Goal: Transaction & Acquisition: Obtain resource

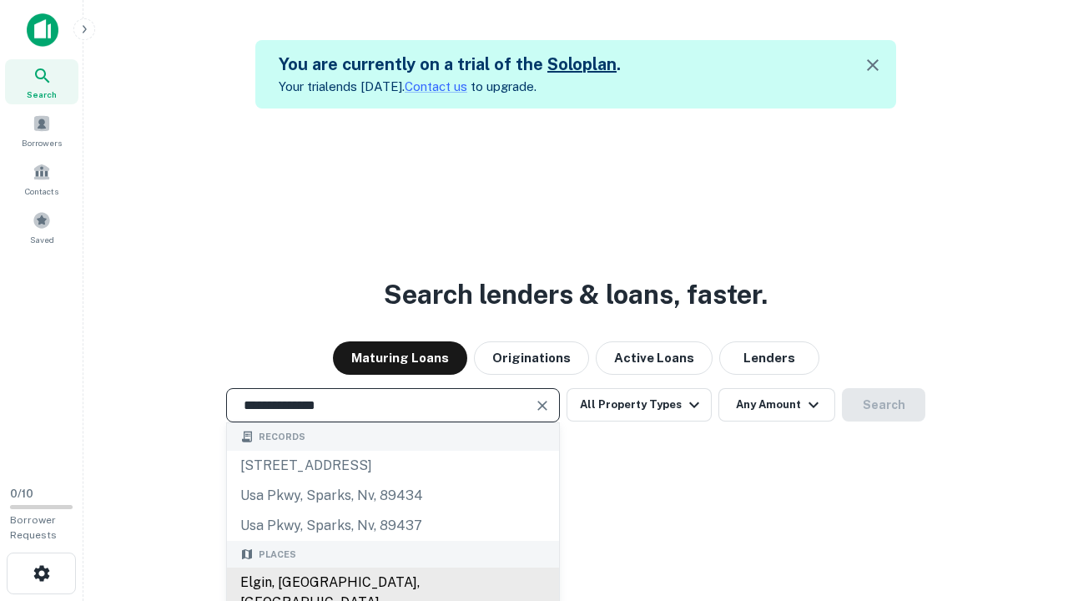
click at [392, 582] on div "Elgin, [GEOGRAPHIC_DATA], [GEOGRAPHIC_DATA]" at bounding box center [393, 592] width 332 height 50
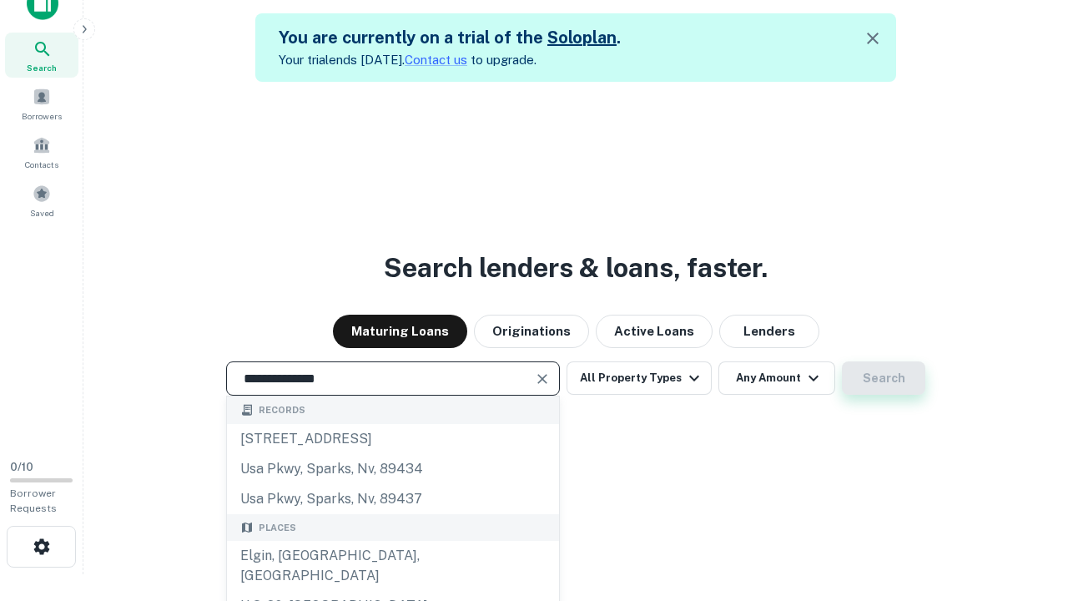
type input "**********"
click at [842, 361] on button "Search" at bounding box center [883, 377] width 83 height 33
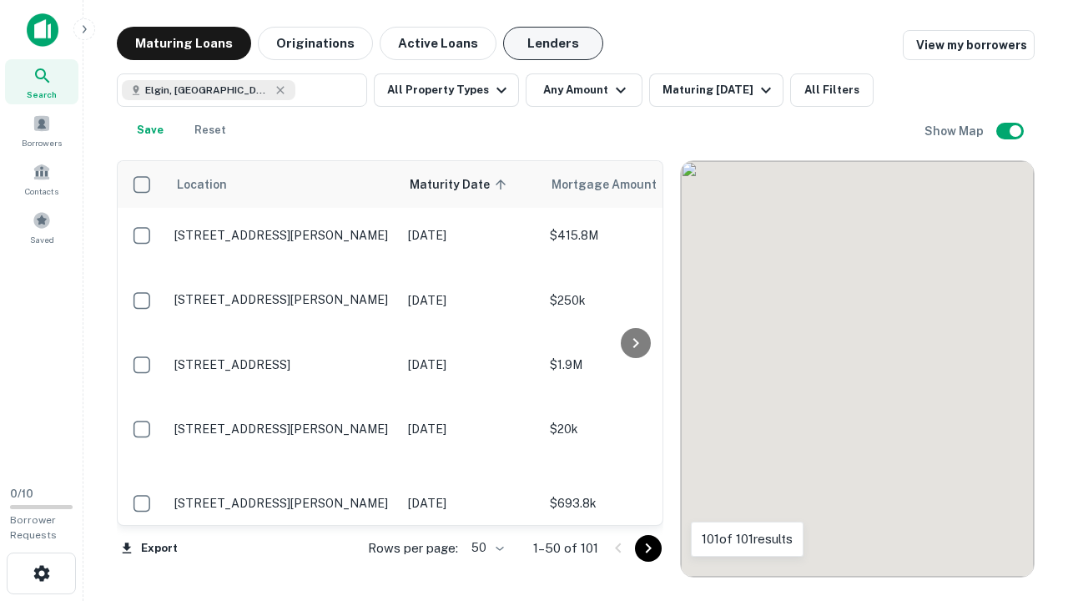
click at [553, 43] on button "Lenders" at bounding box center [553, 43] width 100 height 33
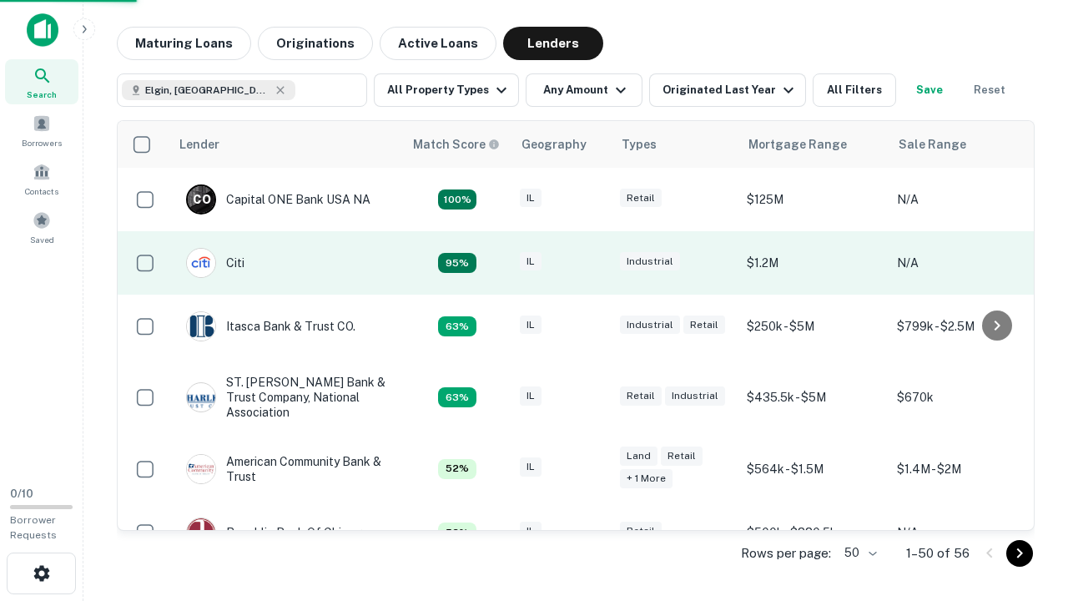
click at [592, 263] on div "IL" at bounding box center [561, 263] width 83 height 23
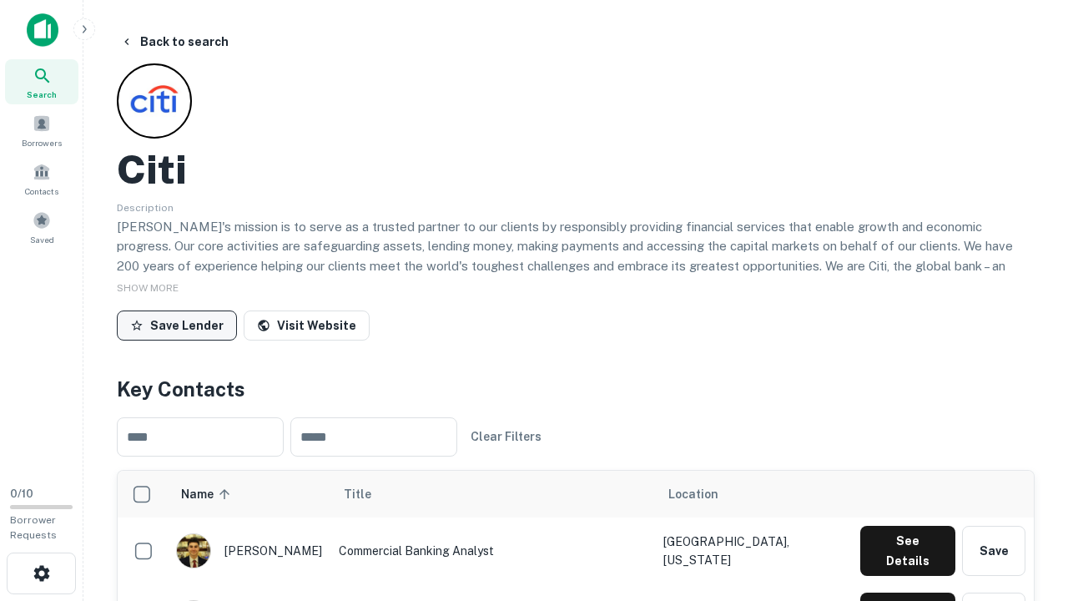
click at [177, 324] on button "Save Lender" at bounding box center [177, 325] width 120 height 30
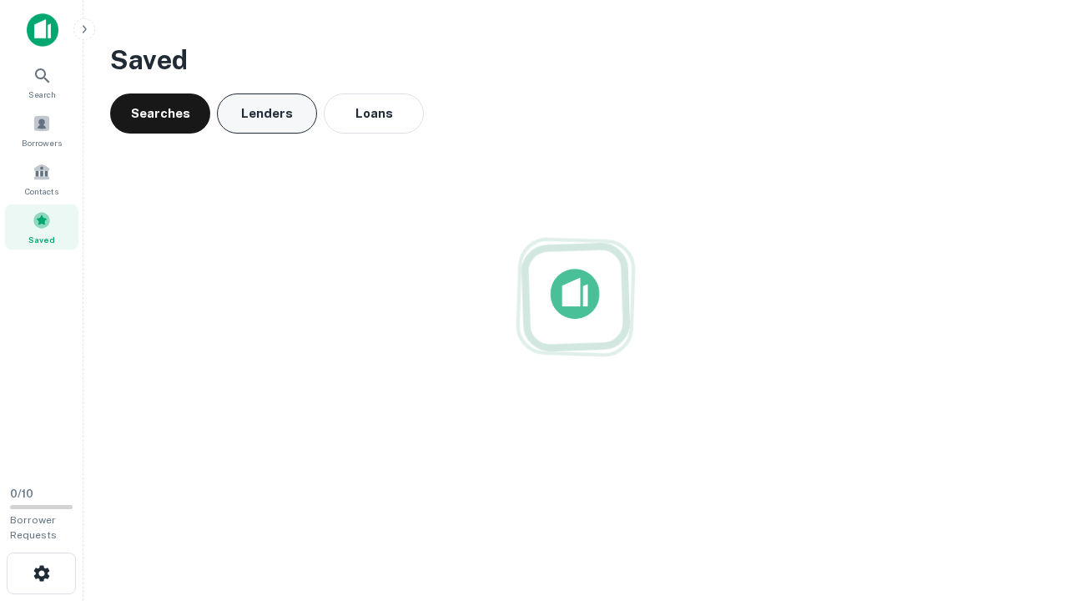
click at [267, 113] on button "Lenders" at bounding box center [267, 113] width 100 height 40
